Goal: Task Accomplishment & Management: Use online tool/utility

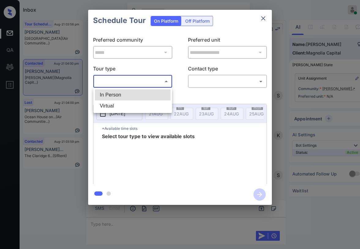
click at [140, 84] on body "Inbox Paolo Gabriel Online Set yourself offline Set yourself on break Profile S…" at bounding box center [180, 124] width 360 height 249
click at [124, 94] on li "In Person" at bounding box center [133, 94] width 76 height 11
type input "********"
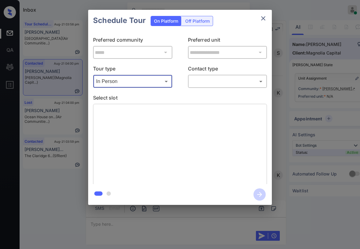
click at [202, 80] on body "Inbox Paolo Gabriel Online Set yourself offline Set yourself on break Profile S…" at bounding box center [180, 124] width 360 height 249
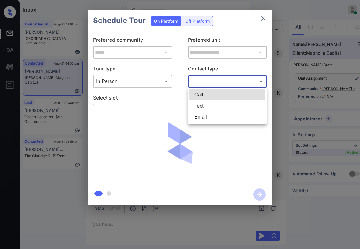
click at [205, 107] on li "Text" at bounding box center [227, 105] width 76 height 11
type input "****"
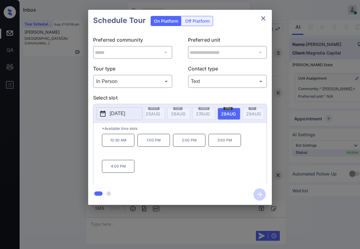
scroll to position [0, 108]
drag, startPoint x: 111, startPoint y: 168, endPoint x: 134, endPoint y: 168, distance: 22.3
click at [134, 168] on p "4:00 PM" at bounding box center [118, 166] width 32 height 13
copy p "4:00 PM"
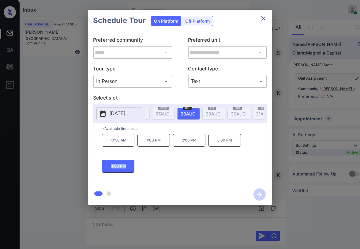
scroll to position [0, 148]
click at [14, 115] on span "28 AUG" at bounding box center [8, 113] width 14 height 5
click at [159, 146] on p "1:00 PM" at bounding box center [153, 140] width 32 height 13
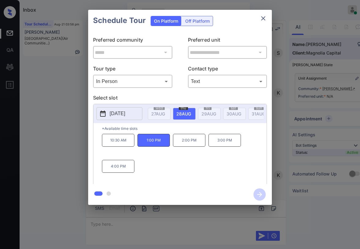
click at [165, 158] on div "10:30 AM 1:00 PM 2:00 PM 3:00 PM 4:00 PM" at bounding box center [184, 158] width 165 height 49
click at [191, 163] on div "10:30 AM 1:00 PM 2:00 PM 3:00 PM 4:00 PM" at bounding box center [184, 158] width 165 height 49
click at [191, 159] on div "10:30 AM 1:00 PM 2:00 PM 3:00 PM 4:00 PM" at bounding box center [184, 158] width 165 height 49
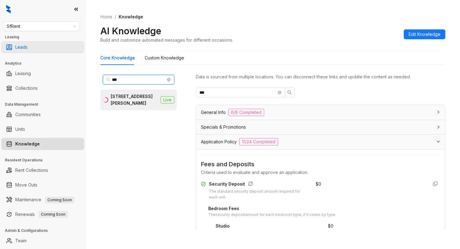
drag, startPoint x: 150, startPoint y: 81, endPoint x: 9, endPoint y: 52, distance: 143.2
click at [9, 52] on div "SfRent Leasing Leads Analytics Leasing Collections Data Management Communities …" at bounding box center [230, 124] width 460 height 249
type input "*"
type input "***"
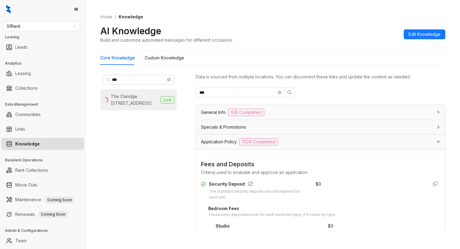
click at [132, 99] on div "The Claridge 634 15th St, Oakland, CA" at bounding box center [134, 99] width 47 height 13
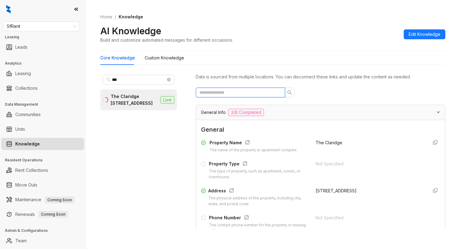
click at [238, 91] on input "text" at bounding box center [237, 92] width 77 height 7
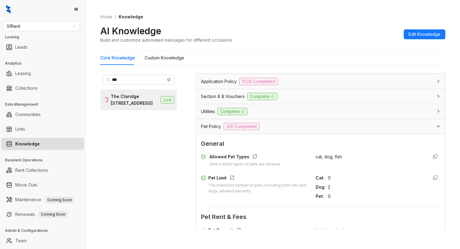
scroll to position [57, 0]
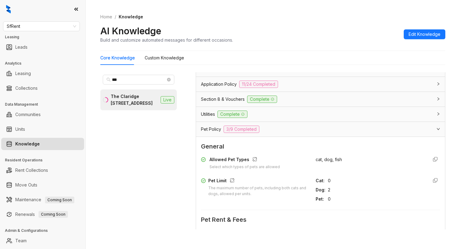
type input "***"
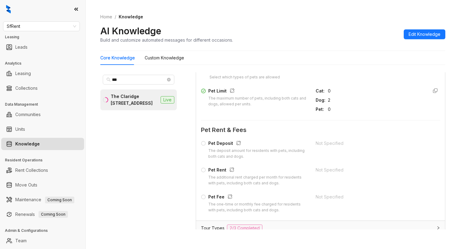
scroll to position [88, 0]
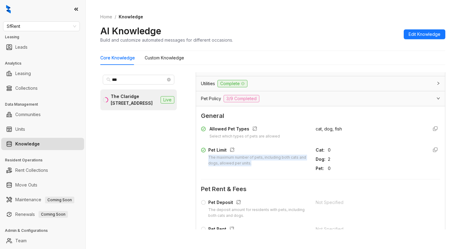
drag, startPoint x: 209, startPoint y: 158, endPoint x: 269, endPoint y: 165, distance: 60.9
click at [269, 165] on div "The maximum number of pets, including both cats and dogs, allowed per units." at bounding box center [258, 160] width 100 height 12
copy div "The maximum number of pets, including both cats and dogs, allowed per units."
drag, startPoint x: 174, startPoint y: 145, endPoint x: 215, endPoint y: 146, distance: 40.7
click at [176, 145] on div "*** The Claridge 634 15th St, Oakland, CA Live" at bounding box center [138, 150] width 76 height 157
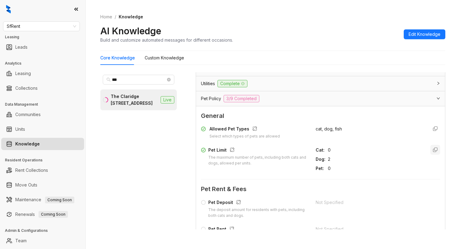
click at [433, 150] on icon "button" at bounding box center [435, 150] width 4 height 4
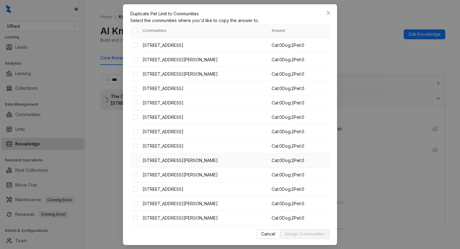
scroll to position [306, 0]
click at [331, 15] on icon "close" at bounding box center [328, 12] width 5 height 5
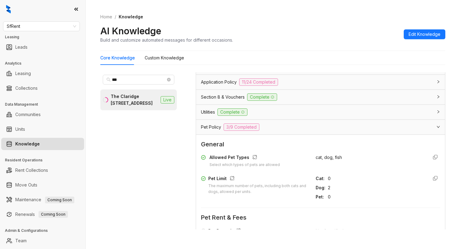
scroll to position [61, 0]
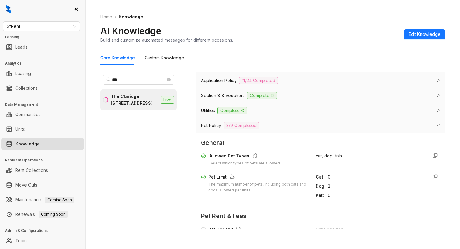
click at [288, 161] on div "Allowed Pet Types Select which types of pets are allowed" at bounding box center [254, 159] width 107 height 14
click at [317, 157] on span "cat, dog, fish" at bounding box center [329, 155] width 26 height 5
click at [231, 154] on div "Allowed Pet Types" at bounding box center [244, 156] width 70 height 8
click at [222, 157] on div "Allowed Pet Types" at bounding box center [244, 156] width 70 height 8
click at [211, 177] on div "Pet Limit" at bounding box center [258, 177] width 100 height 8
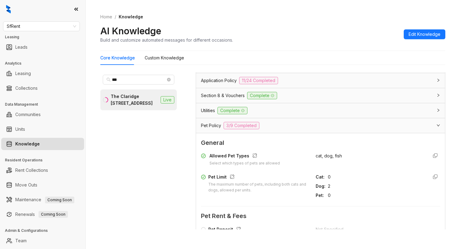
click at [316, 182] on div "Cat : 0 Dog : 2 Pet : 0" at bounding box center [369, 185] width 107 height 25
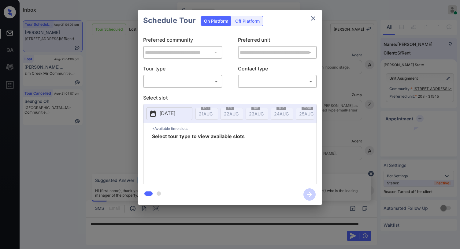
scroll to position [3000, 0]
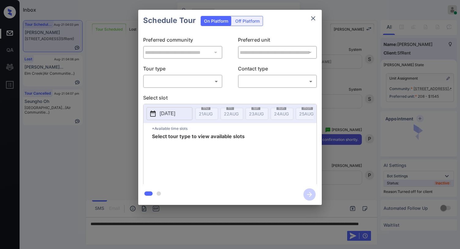
click at [246, 21] on div "Off Platform" at bounding box center [247, 20] width 31 height 9
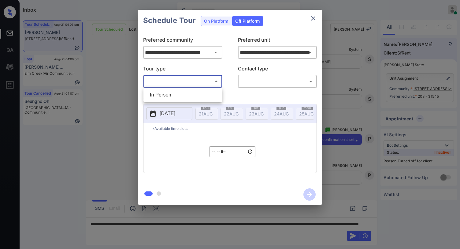
click at [172, 81] on body "Inbox Paolo Gabriel Online Set yourself offline Set yourself on break Profile S…" at bounding box center [230, 124] width 460 height 249
drag, startPoint x: 172, startPoint y: 96, endPoint x: 251, endPoint y: 87, distance: 79.4
click at [173, 96] on li "In Person" at bounding box center [183, 94] width 76 height 11
type input "********"
click at [255, 86] on body "Inbox Paolo Gabriel Online Set yourself offline Set yourself on break Profile S…" at bounding box center [230, 124] width 460 height 249
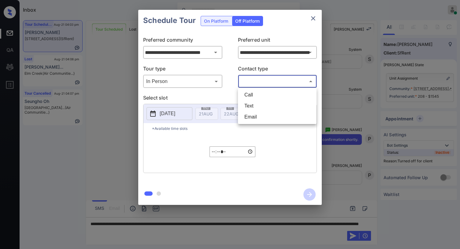
click at [252, 104] on li "Text" at bounding box center [277, 105] width 76 height 11
type input "****"
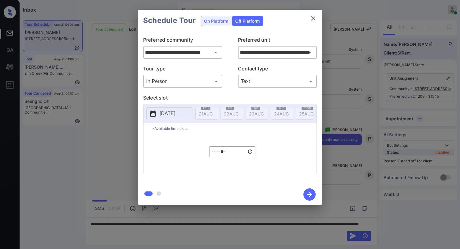
click at [175, 114] on p "2025-08-27" at bounding box center [168, 113] width 16 height 7
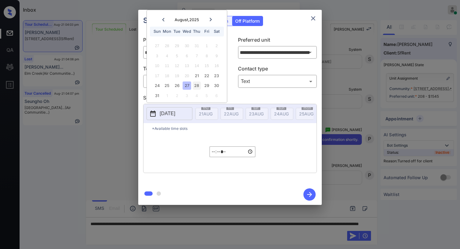
click at [194, 84] on div "28" at bounding box center [197, 85] width 8 height 8
click at [196, 88] on div "28" at bounding box center [197, 85] width 8 height 8
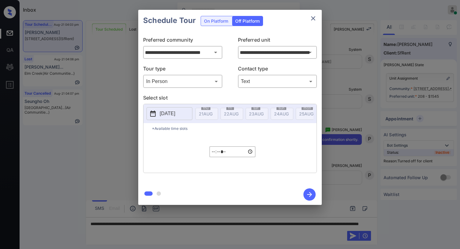
click at [278, 35] on div "**********" at bounding box center [229, 107] width 183 height 153
click at [312, 19] on icon "close" at bounding box center [313, 18] width 4 height 4
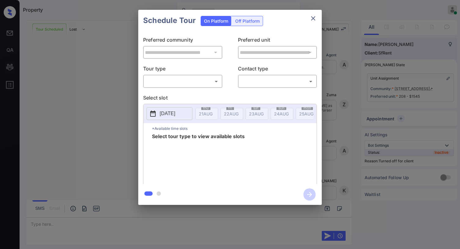
scroll to position [3000, 0]
click at [247, 19] on div "Off Platform" at bounding box center [247, 20] width 31 height 9
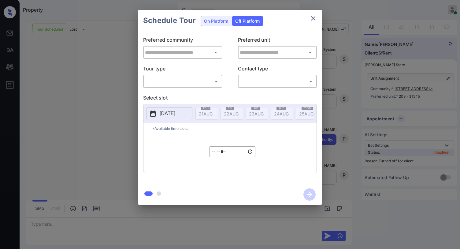
type input "**********"
click at [182, 78] on body "Property [PERSON_NAME] Online Set yourself offline Set yourself on break Profil…" at bounding box center [230, 124] width 460 height 249
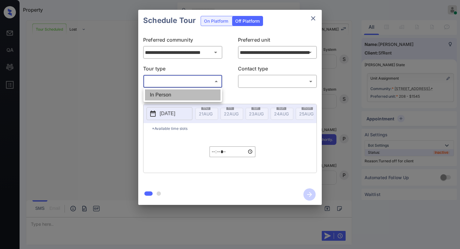
drag, startPoint x: 179, startPoint y: 92, endPoint x: 253, endPoint y: 87, distance: 74.1
click at [180, 92] on li "In Person" at bounding box center [183, 94] width 76 height 11
type input "********"
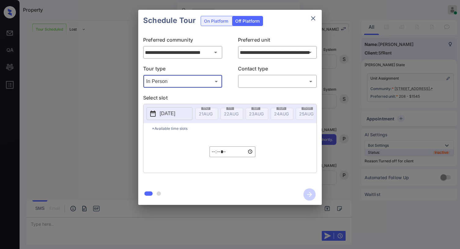
click at [254, 86] on body "Property [PERSON_NAME] Online Set yourself offline Set yourself on break Profil…" at bounding box center [230, 124] width 460 height 249
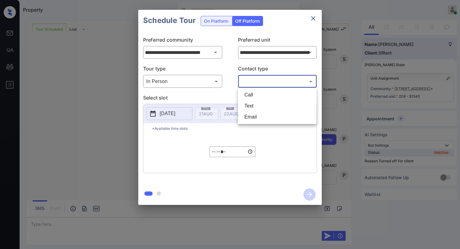
drag, startPoint x: 252, startPoint y: 105, endPoint x: 213, endPoint y: 112, distance: 40.3
click at [252, 105] on li "Text" at bounding box center [277, 105] width 76 height 11
type input "****"
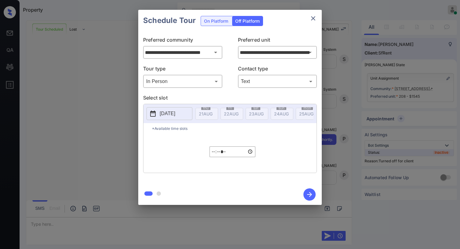
click at [163, 117] on p "2025-08-21" at bounding box center [168, 113] width 16 height 7
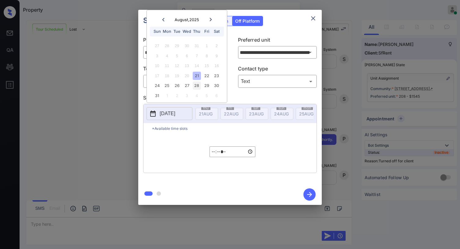
click at [197, 85] on div "28" at bounding box center [197, 85] width 8 height 8
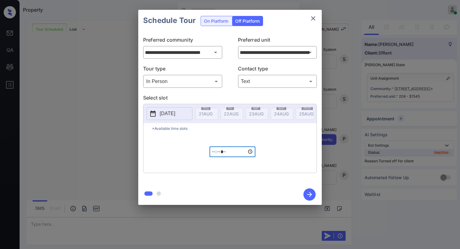
click at [213, 154] on input "*****" at bounding box center [232, 151] width 46 height 11
type input "*****"
click at [310, 193] on icon "button" at bounding box center [309, 194] width 5 height 5
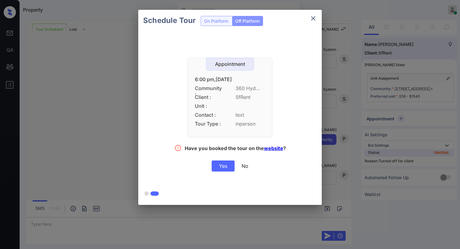
click at [225, 165] on div "Yes" at bounding box center [223, 165] width 23 height 11
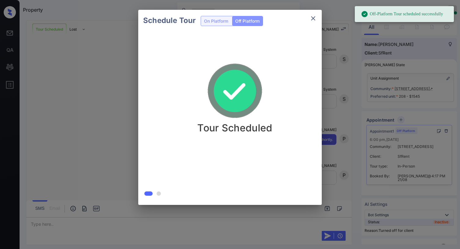
click at [315, 21] on icon "close" at bounding box center [312, 18] width 7 height 7
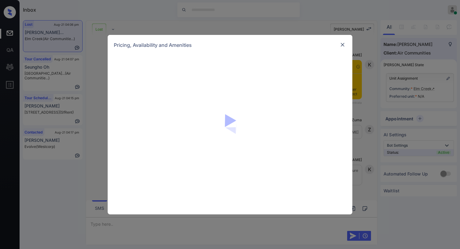
scroll to position [1617, 0]
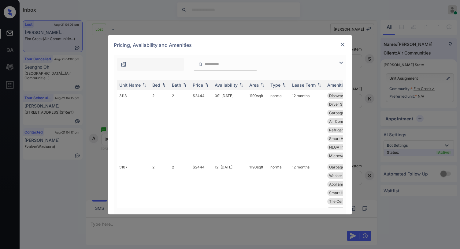
drag, startPoint x: 342, startPoint y: 64, endPoint x: 327, endPoint y: 66, distance: 14.5
click at [342, 64] on img at bounding box center [340, 62] width 7 height 7
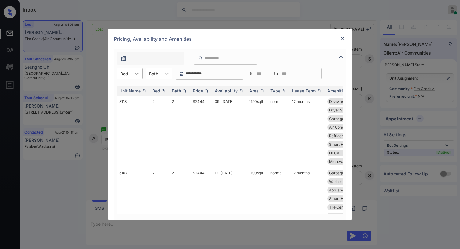
click at [137, 76] on icon at bounding box center [137, 73] width 6 height 6
click at [128, 92] on div "2" at bounding box center [130, 88] width 26 height 11
click at [195, 91] on div "Price" at bounding box center [198, 90] width 10 height 5
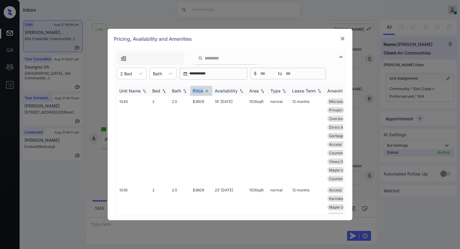
click at [195, 91] on div "Price" at bounding box center [198, 90] width 10 height 5
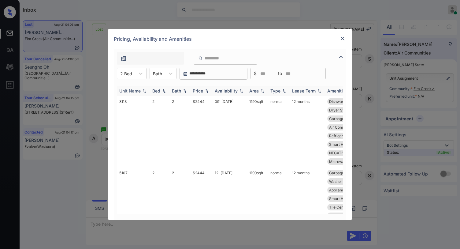
click at [195, 91] on div "Price" at bounding box center [198, 90] width 10 height 5
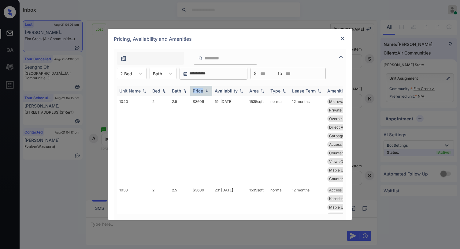
click at [196, 91] on div "Price" at bounding box center [198, 90] width 10 height 5
click at [200, 91] on div "Price" at bounding box center [198, 90] width 10 height 5
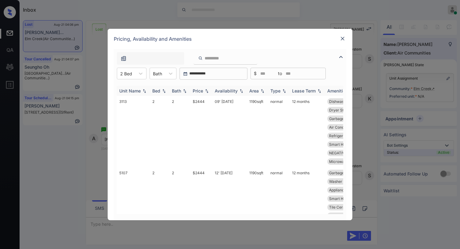
click at [200, 91] on div "Price" at bounding box center [198, 90] width 10 height 5
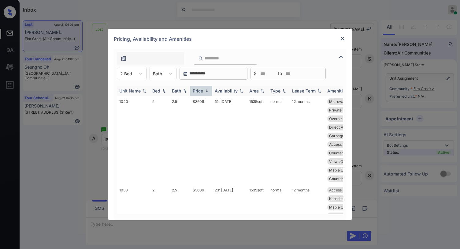
click at [200, 90] on div "Price" at bounding box center [198, 90] width 10 height 5
click at [200, 100] on td "$2400" at bounding box center [201, 123] width 22 height 54
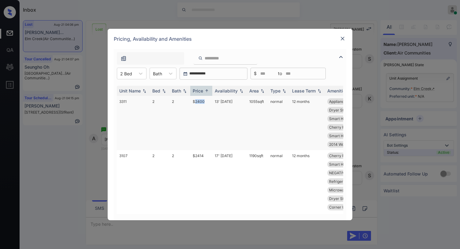
click at [200, 100] on td "$2400" at bounding box center [201, 123] width 22 height 54
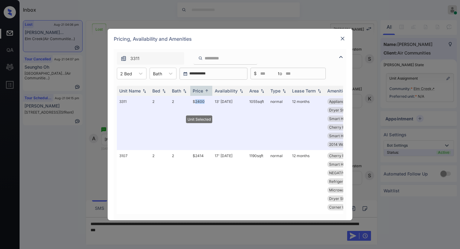
click at [340, 41] on img at bounding box center [342, 38] width 6 height 6
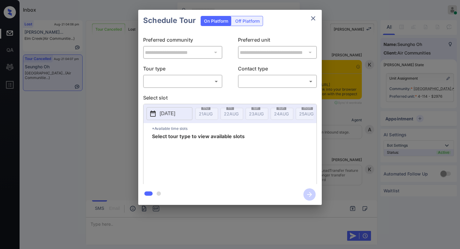
scroll to position [1139, 0]
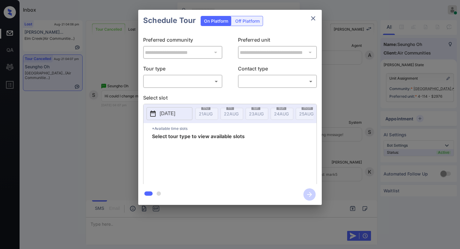
click at [200, 83] on body "Inbox [PERSON_NAME] Online Set yourself offline Set yourself on break Profile S…" at bounding box center [230, 124] width 460 height 249
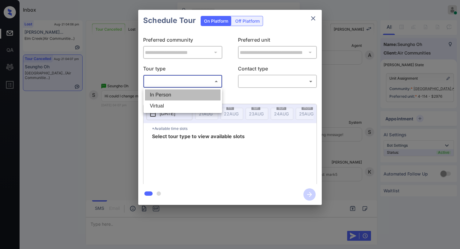
click at [186, 96] on li "In Person" at bounding box center [183, 94] width 76 height 11
type input "********"
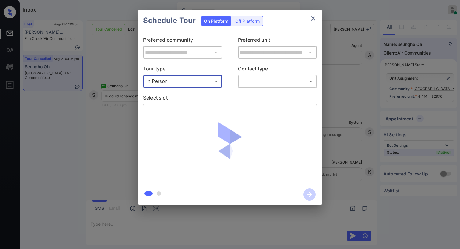
click at [256, 86] on body "Inbox [PERSON_NAME] Online Set yourself offline Set yourself on break Profile S…" at bounding box center [230, 124] width 460 height 249
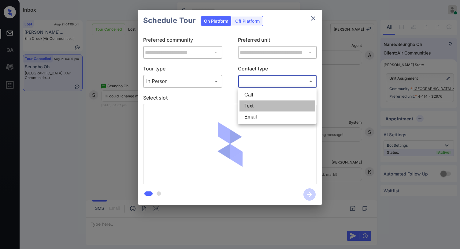
click at [252, 107] on li "Text" at bounding box center [277, 105] width 76 height 11
type input "****"
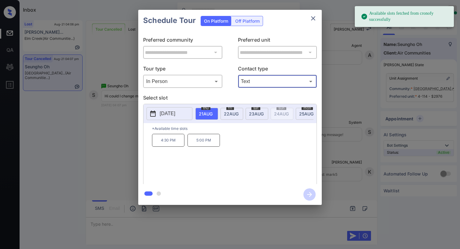
click at [315, 19] on icon "close" at bounding box center [312, 18] width 7 height 7
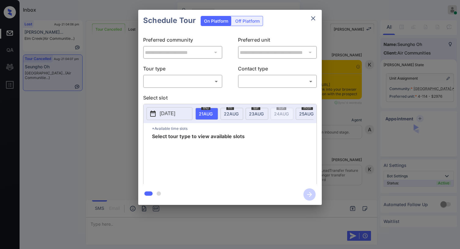
scroll to position [1383, 0]
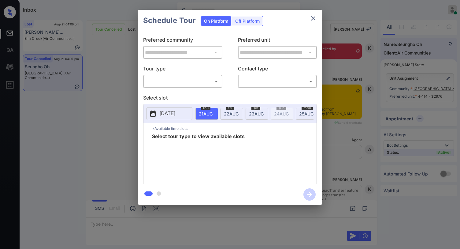
click at [162, 87] on div "​ ​" at bounding box center [182, 81] width 79 height 13
click at [165, 83] on body "Inbox [PERSON_NAME] Online Set yourself offline Set yourself on break Profile S…" at bounding box center [230, 124] width 460 height 249
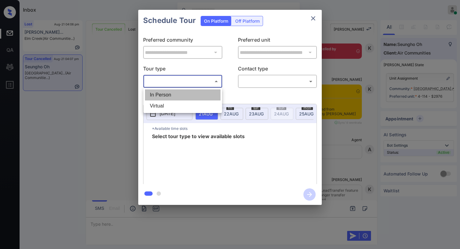
drag, startPoint x: 164, startPoint y: 94, endPoint x: 261, endPoint y: 94, distance: 97.6
click at [165, 94] on li "In Person" at bounding box center [183, 94] width 76 height 11
type input "********"
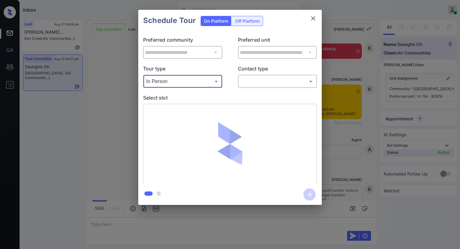
click at [272, 87] on div "​ ​" at bounding box center [277, 81] width 79 height 13
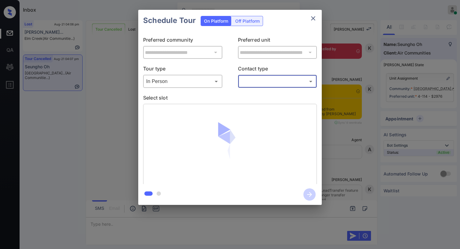
click at [270, 84] on body "Inbox [PERSON_NAME] Online Set yourself offline Set yourself on break Profile S…" at bounding box center [230, 124] width 460 height 249
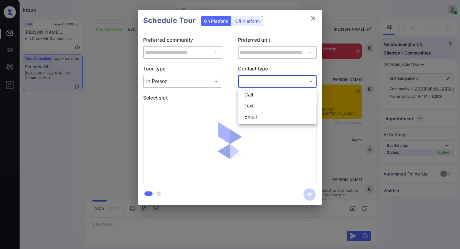
click at [255, 106] on li "Text" at bounding box center [277, 105] width 76 height 11
type input "****"
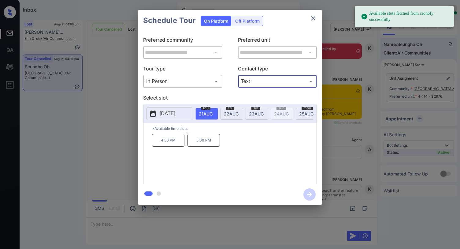
click at [213, 111] on span "[DATE]" at bounding box center [206, 113] width 14 height 5
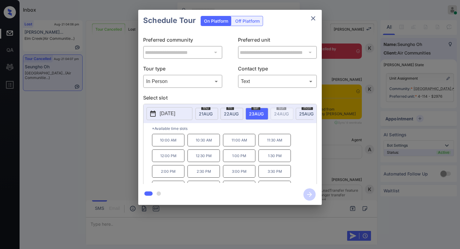
click at [241, 145] on p "11:00 AM" at bounding box center [239, 140] width 32 height 13
click at [306, 195] on icon "button" at bounding box center [309, 194] width 12 height 12
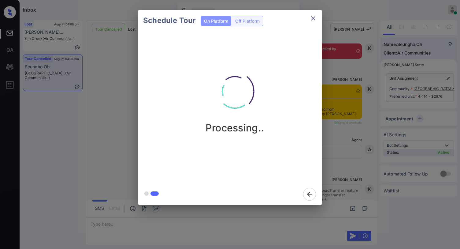
click at [309, 91] on div "Processing.." at bounding box center [234, 97] width 183 height 73
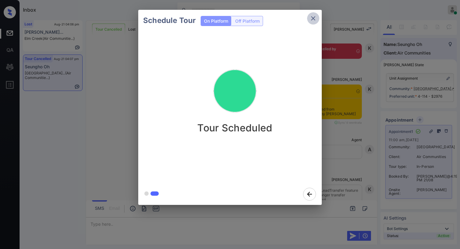
click at [313, 21] on icon "close" at bounding box center [312, 18] width 7 height 7
